Goal: Check status: Check status

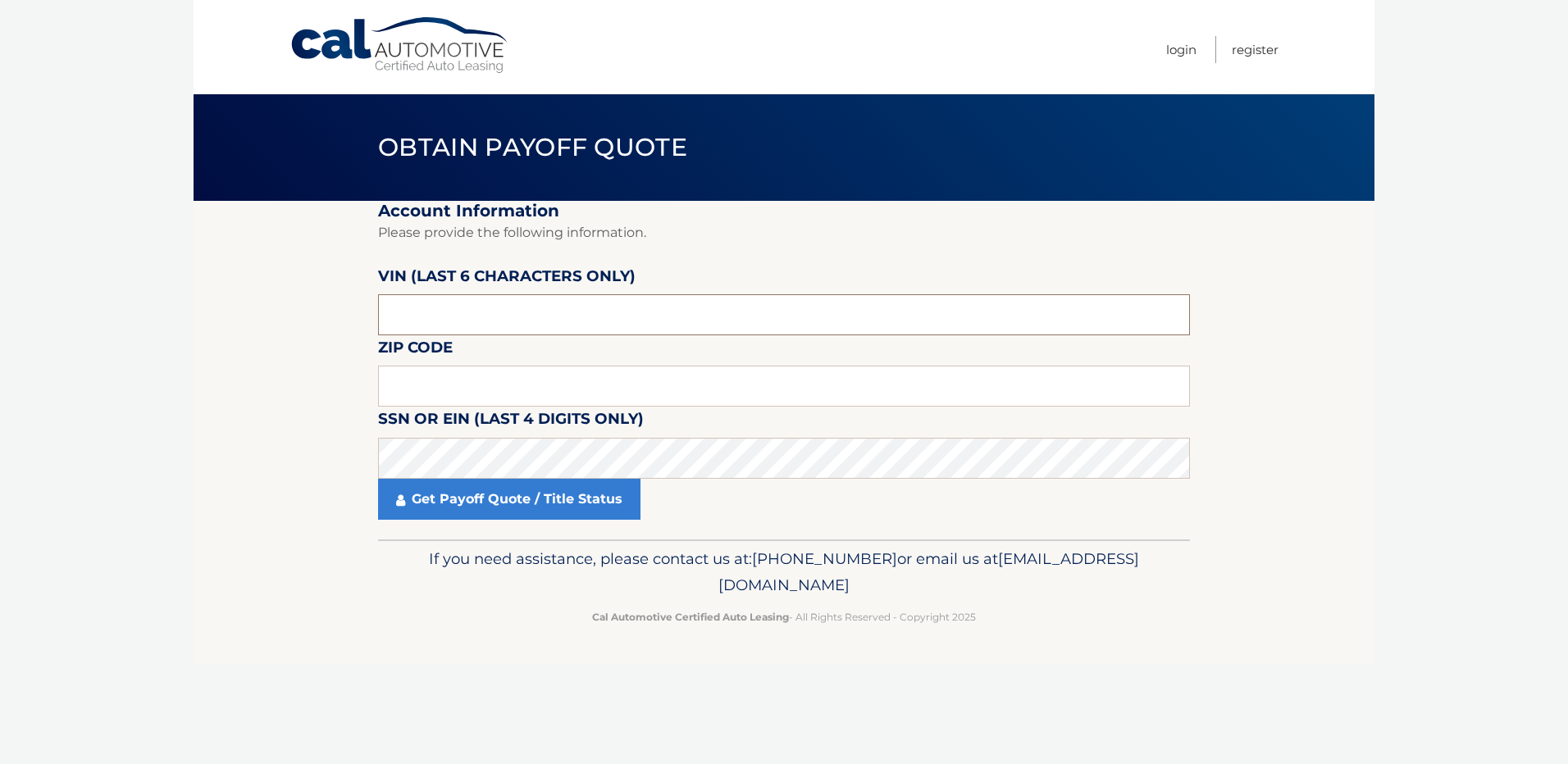
drag, startPoint x: 436, startPoint y: 313, endPoint x: 289, endPoint y: 322, distance: 147.3
click at [326, 321] on section "Account Information Please provide the following information. [PERSON_NAME] (la…" at bounding box center [784, 370] width 1181 height 339
type input "442726"
click at [408, 393] on input "text" at bounding box center [784, 386] width 812 height 41
type input "33071"
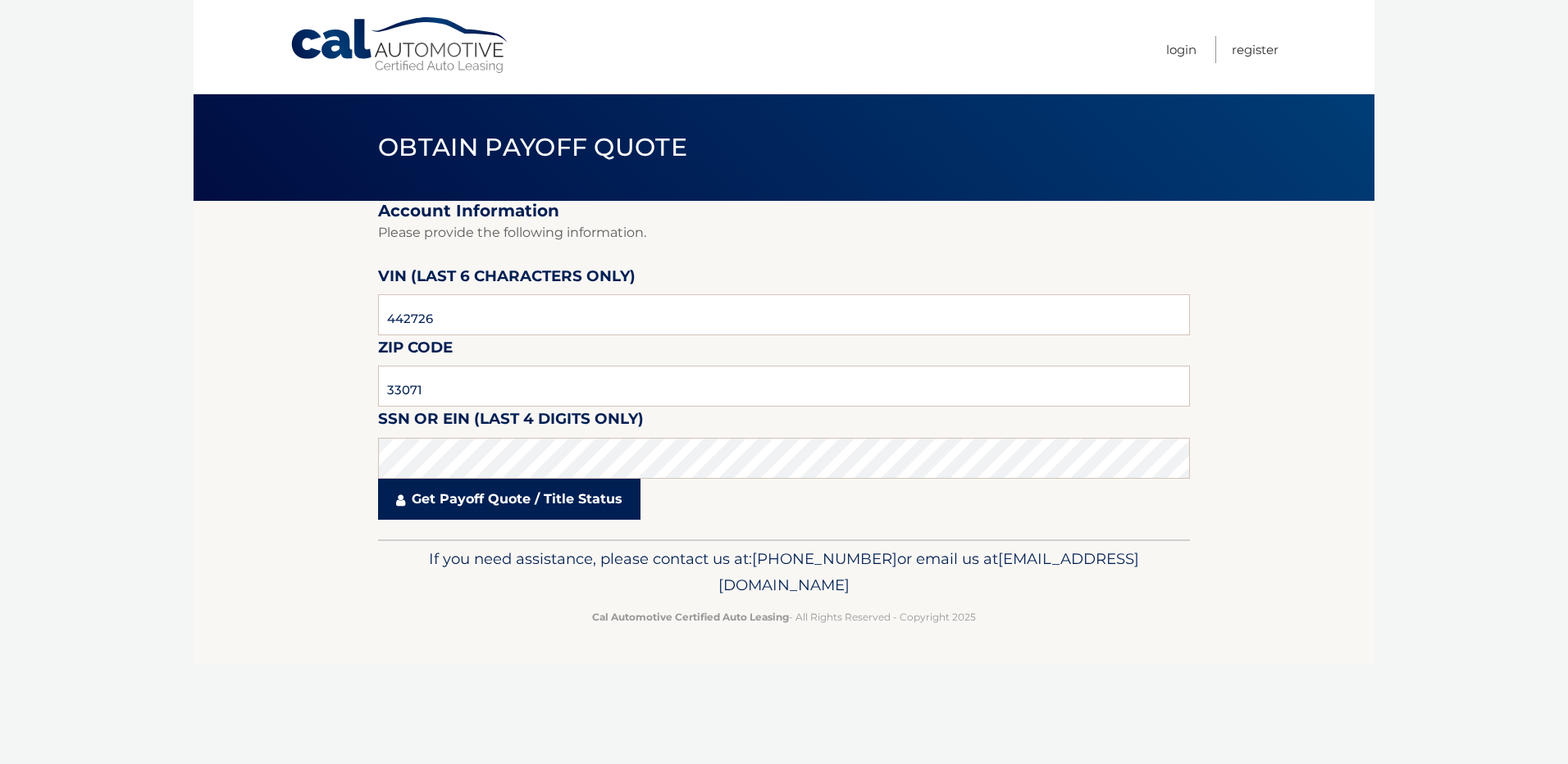
click at [548, 490] on link "Get Payoff Quote / Title Status" at bounding box center [509, 499] width 262 height 41
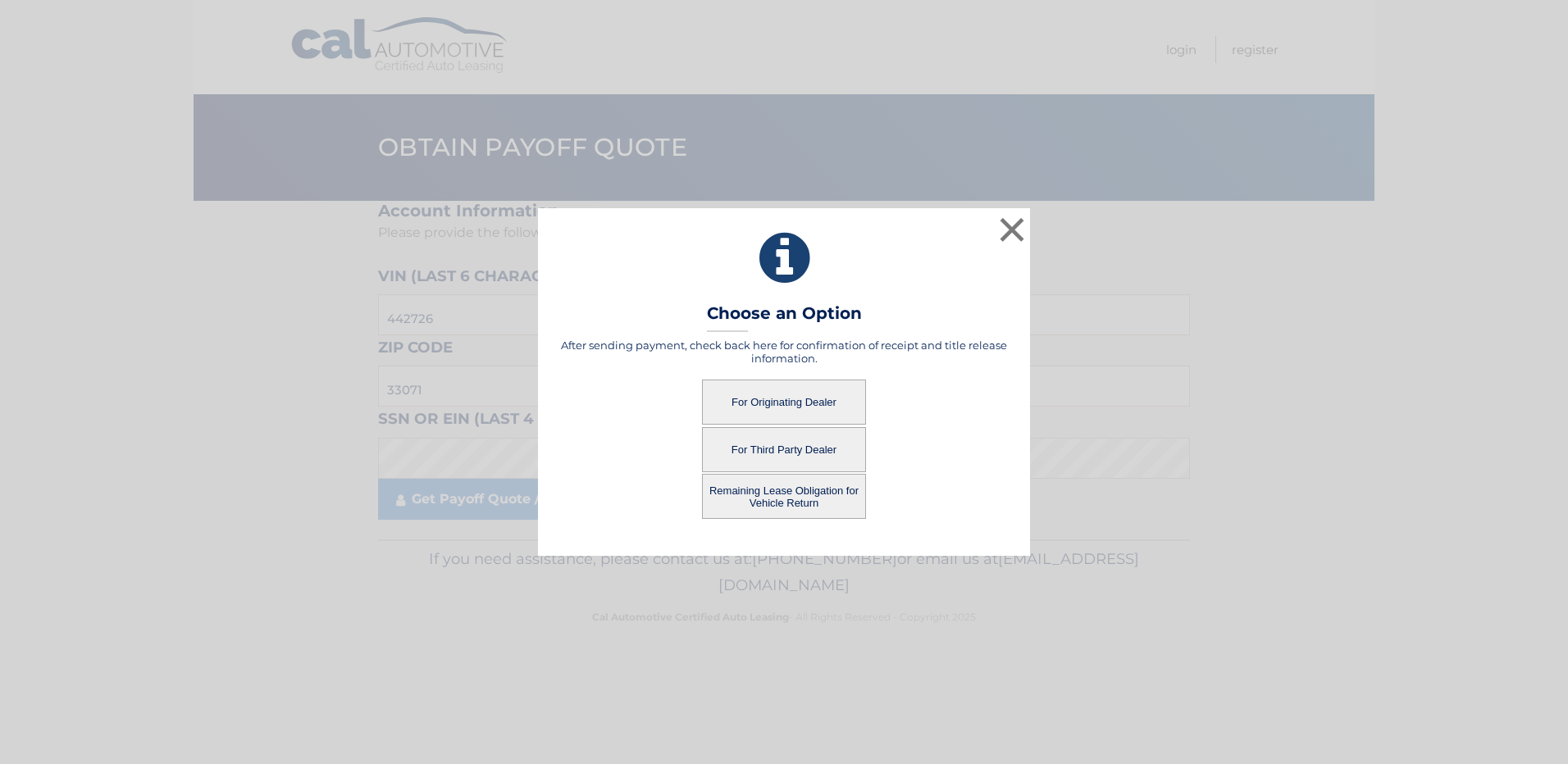
click at [745, 502] on button "Remaining Lease Obligation for Vehicle Return" at bounding box center [784, 496] width 164 height 45
click at [776, 494] on button "Remaining Lease Obligation for Vehicle Return" at bounding box center [784, 496] width 164 height 45
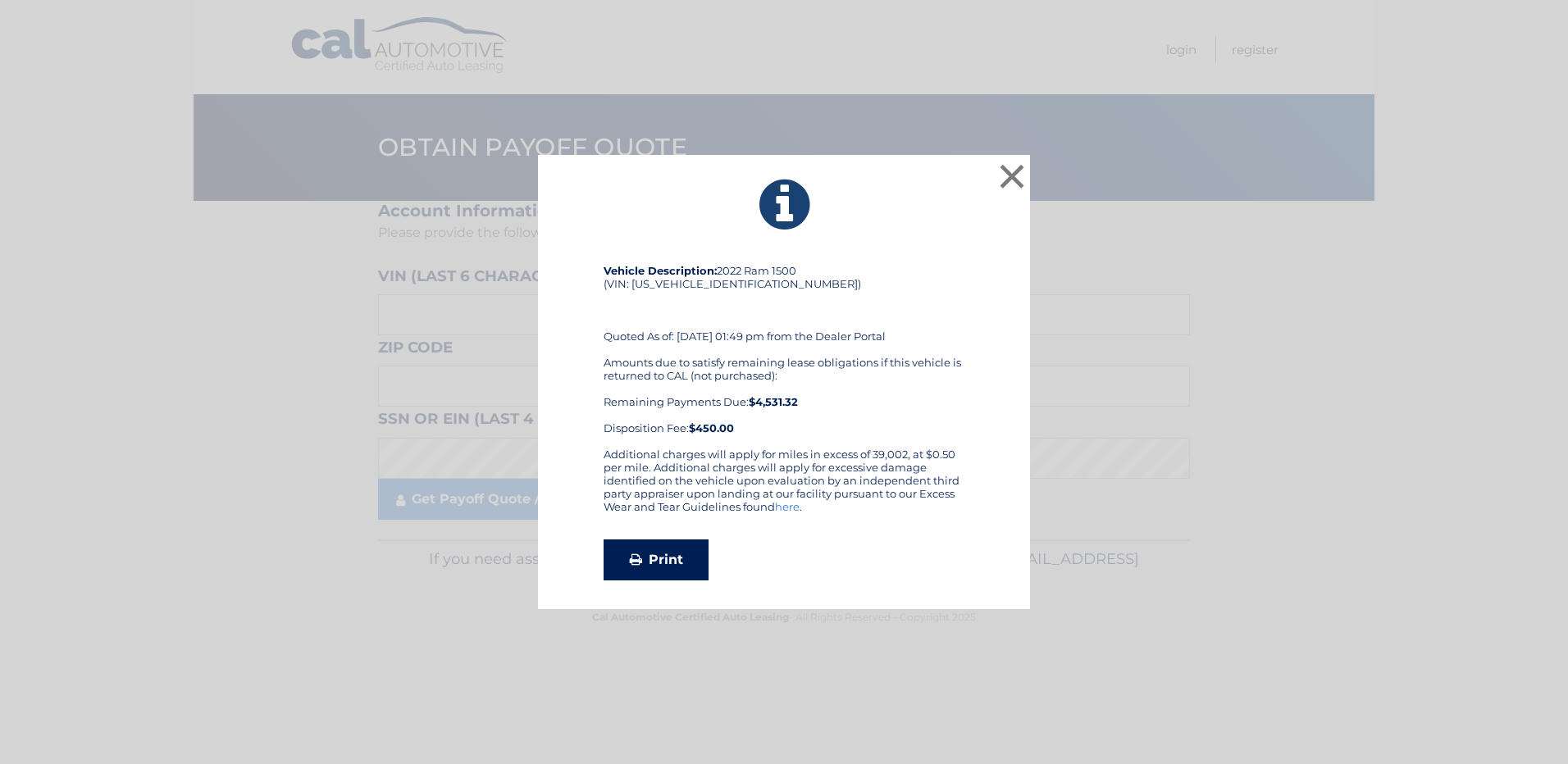
click at [666, 547] on link "Print" at bounding box center [656, 560] width 105 height 41
click at [1014, 173] on button "×" at bounding box center [1011, 176] width 33 height 33
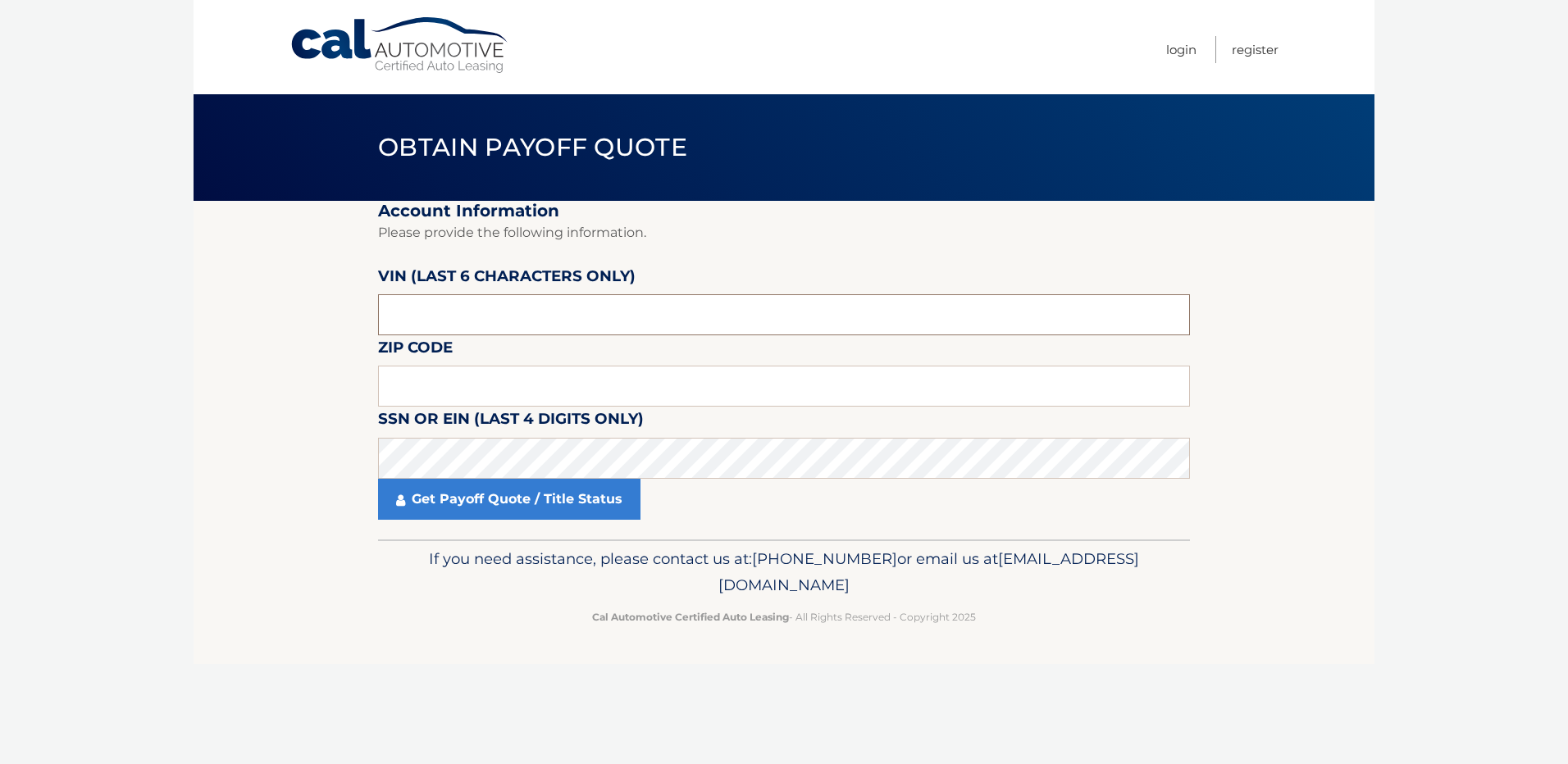
drag, startPoint x: 457, startPoint y: 311, endPoint x: 341, endPoint y: 321, distance: 116.4
click at [332, 321] on section "Account Information Please provide the following information. [PERSON_NAME] (la…" at bounding box center [784, 370] width 1181 height 339
click at [513, 314] on input "text" at bounding box center [784, 315] width 812 height 41
type input "442726"
type input "33071"
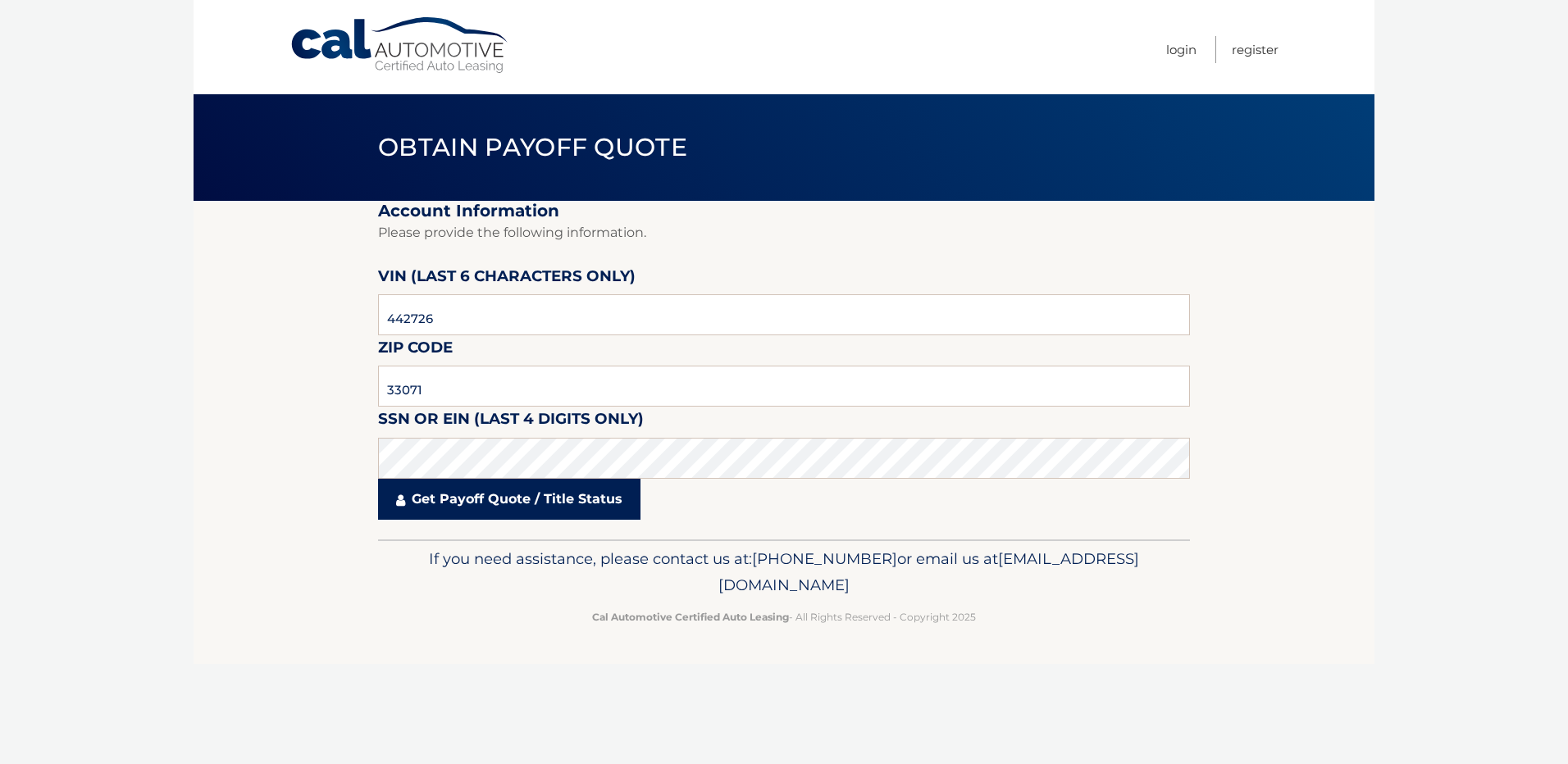
click at [580, 498] on link "Get Payoff Quote / Title Status" at bounding box center [509, 499] width 262 height 41
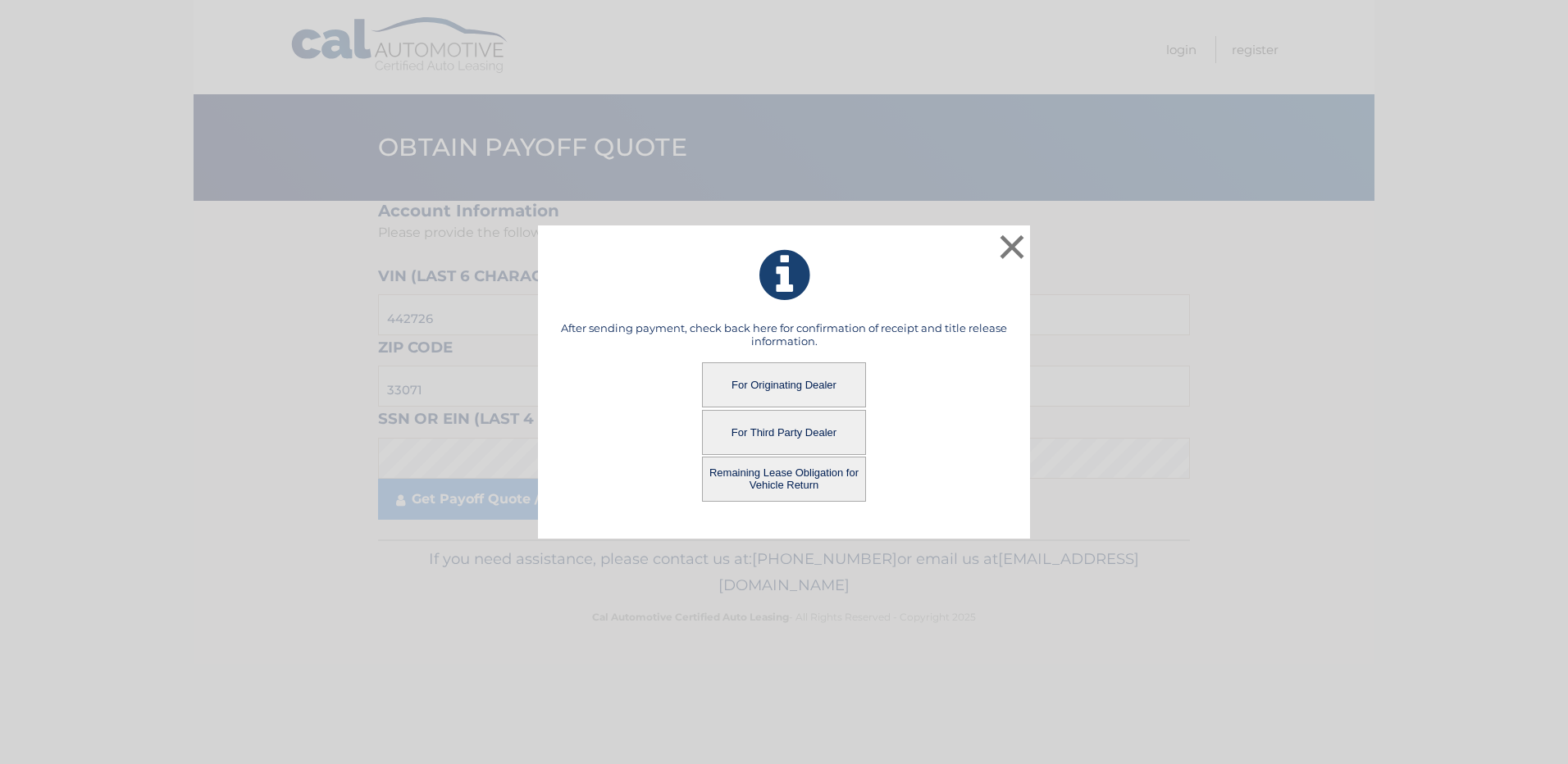
click at [802, 383] on button "For Originating Dealer" at bounding box center [784, 385] width 164 height 45
click at [772, 379] on button "For Originating Dealer" at bounding box center [784, 385] width 164 height 45
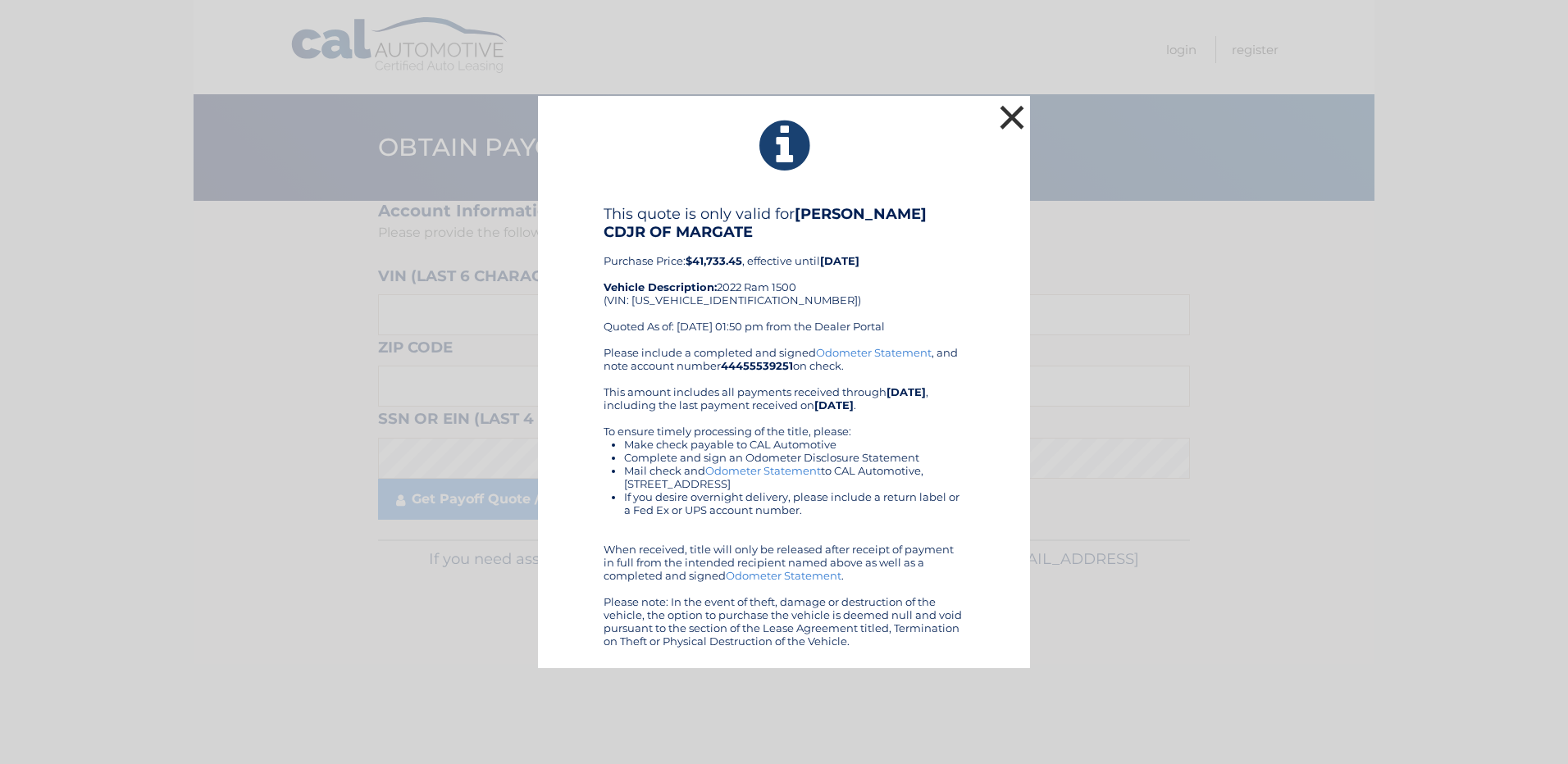
click at [1014, 115] on button "×" at bounding box center [1011, 117] width 33 height 33
